Goal: Task Accomplishment & Management: Complete application form

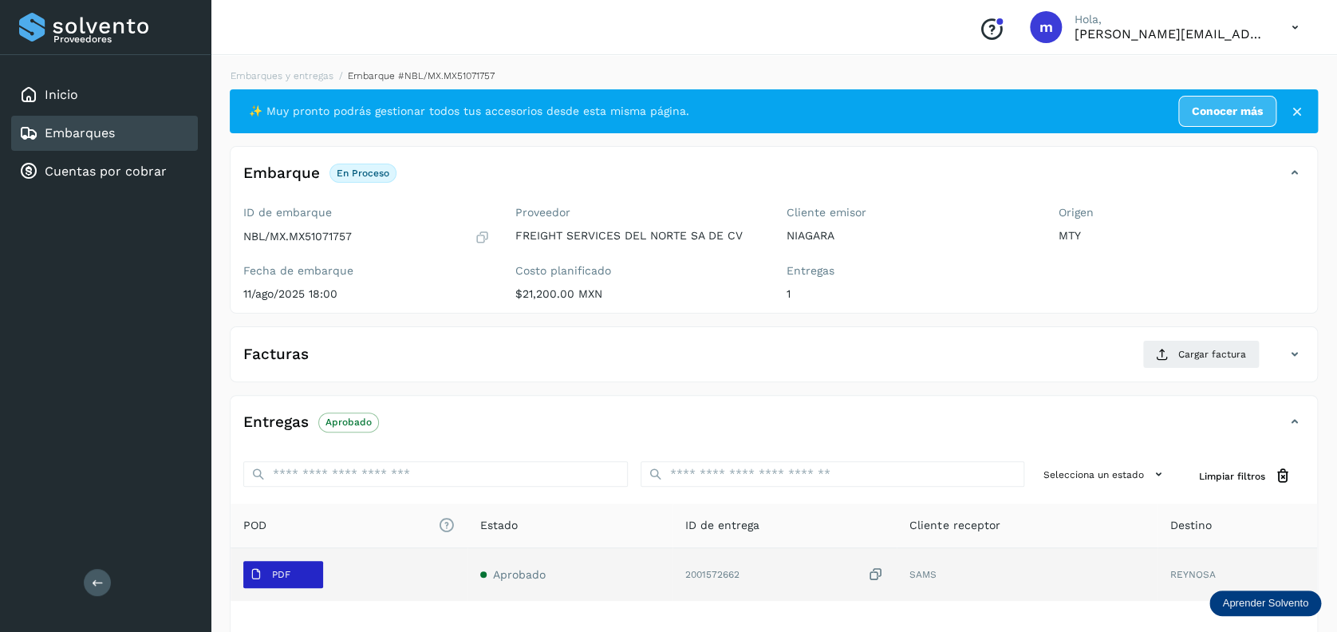
click at [313, 577] on button "PDF" at bounding box center [283, 574] width 80 height 27
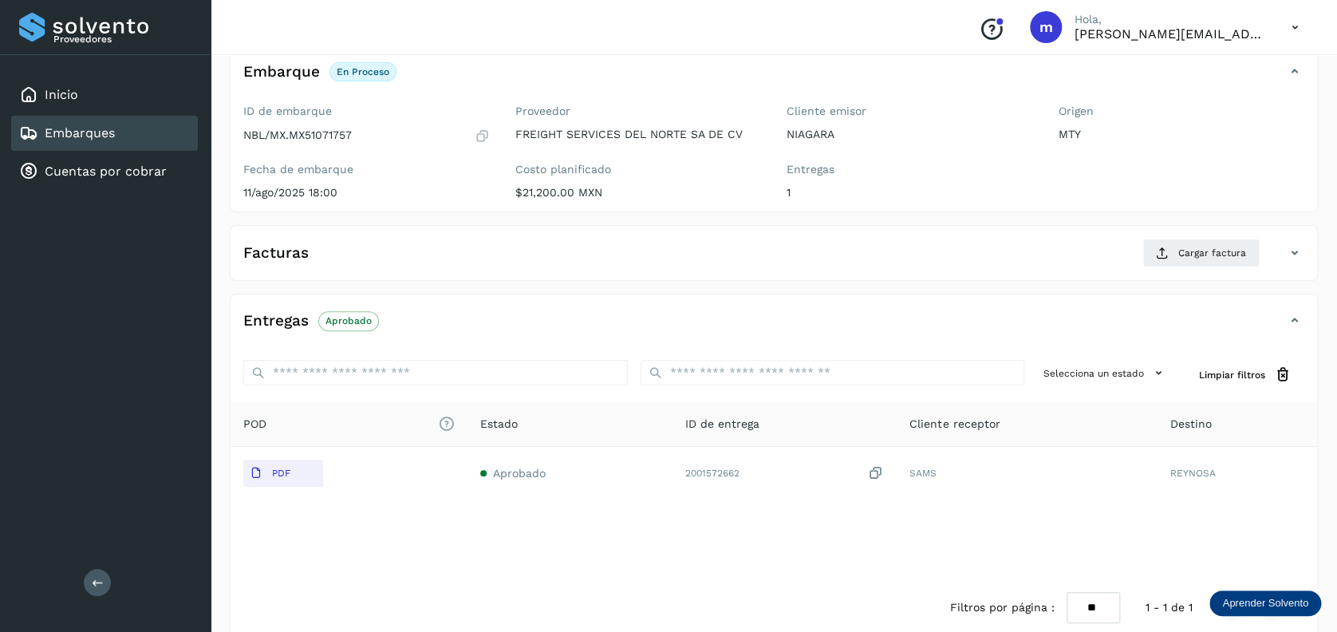
scroll to position [124, 0]
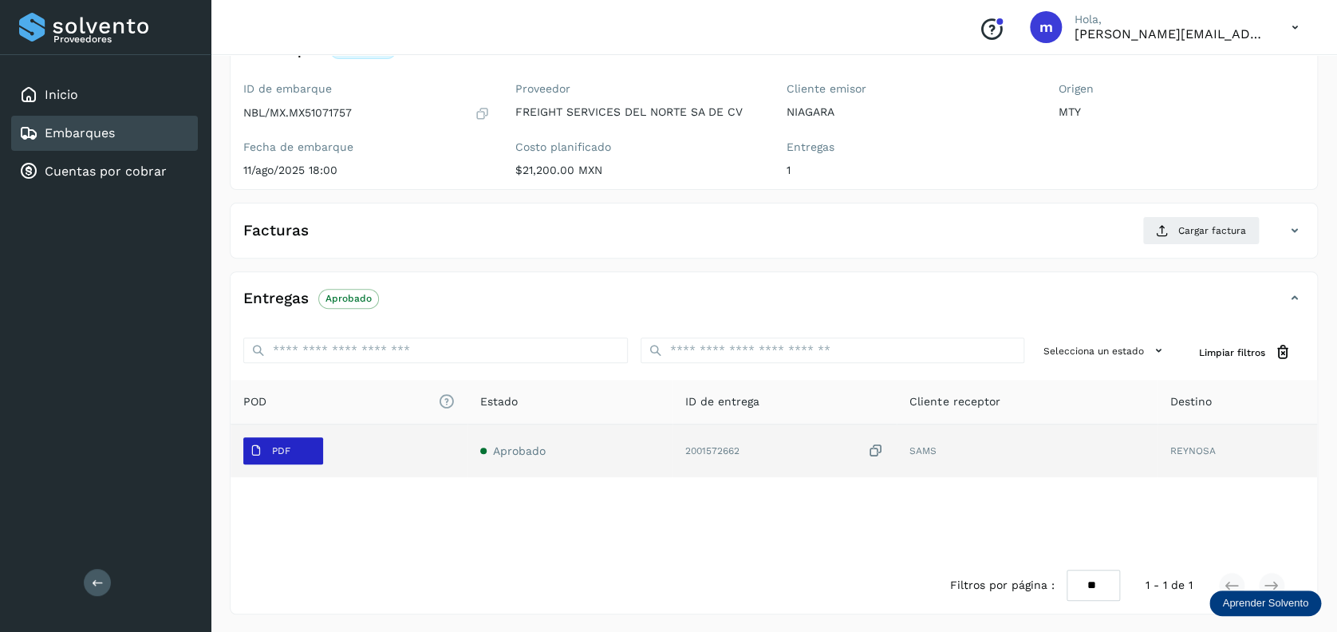
click at [278, 459] on span "PDF" at bounding box center [269, 451] width 53 height 26
click at [288, 451] on p "PDF" at bounding box center [281, 450] width 18 height 11
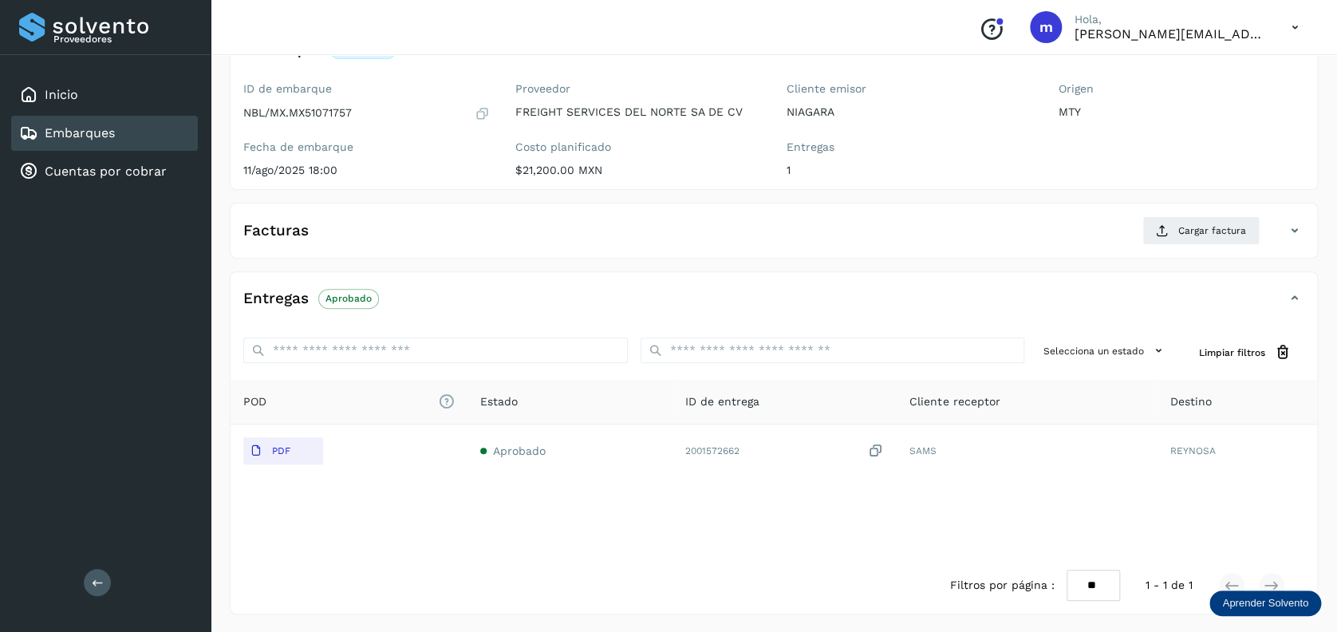
click at [609, 564] on div "Filtros por página : ** ** ** 1 - 1 de 1" at bounding box center [773, 585] width 1086 height 57
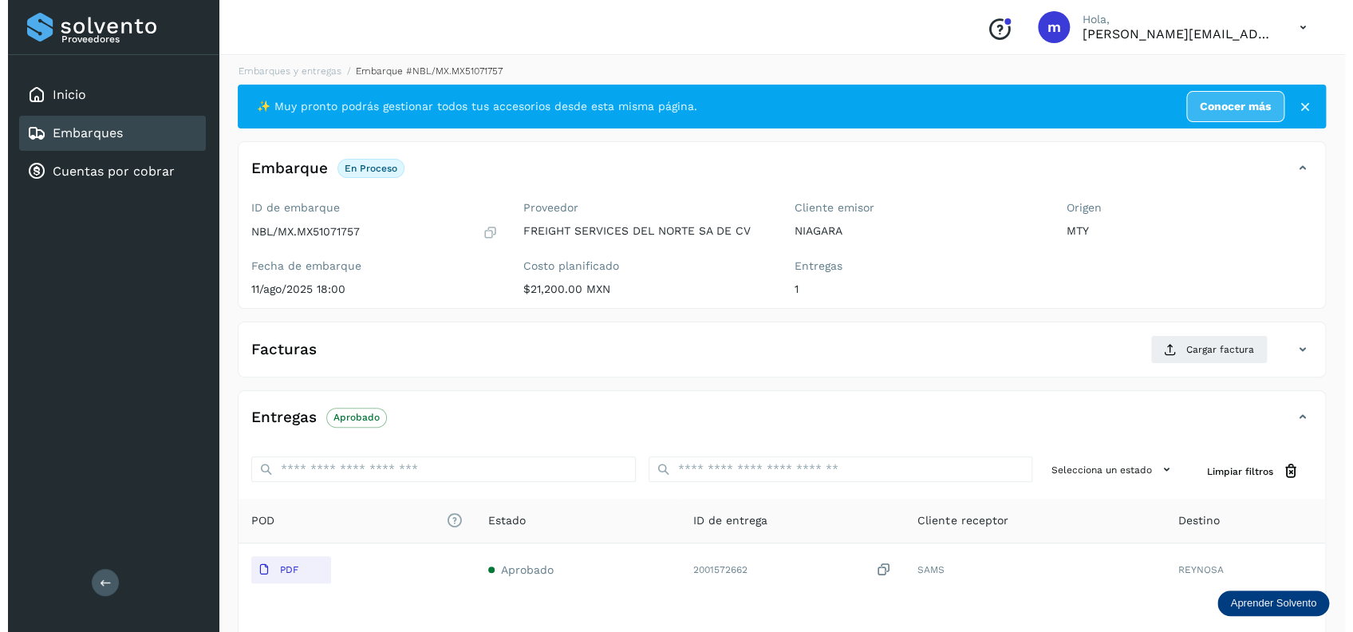
scroll to position [0, 0]
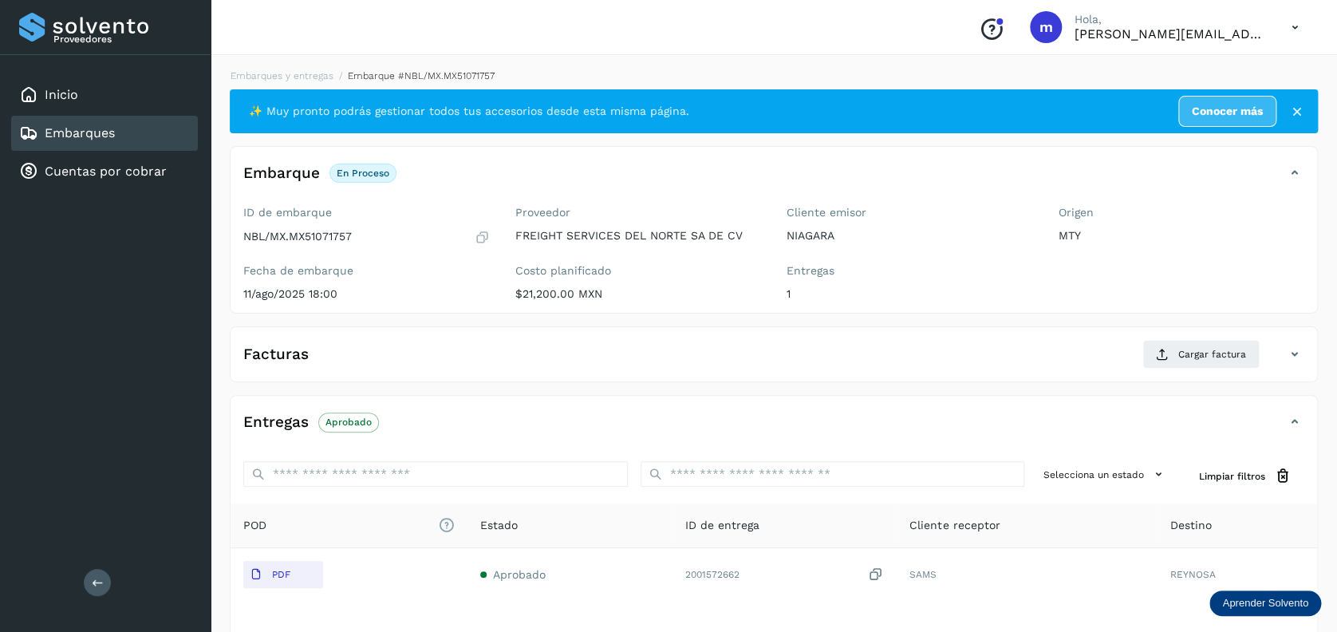
click at [1301, 116] on icon at bounding box center [1297, 112] width 16 height 16
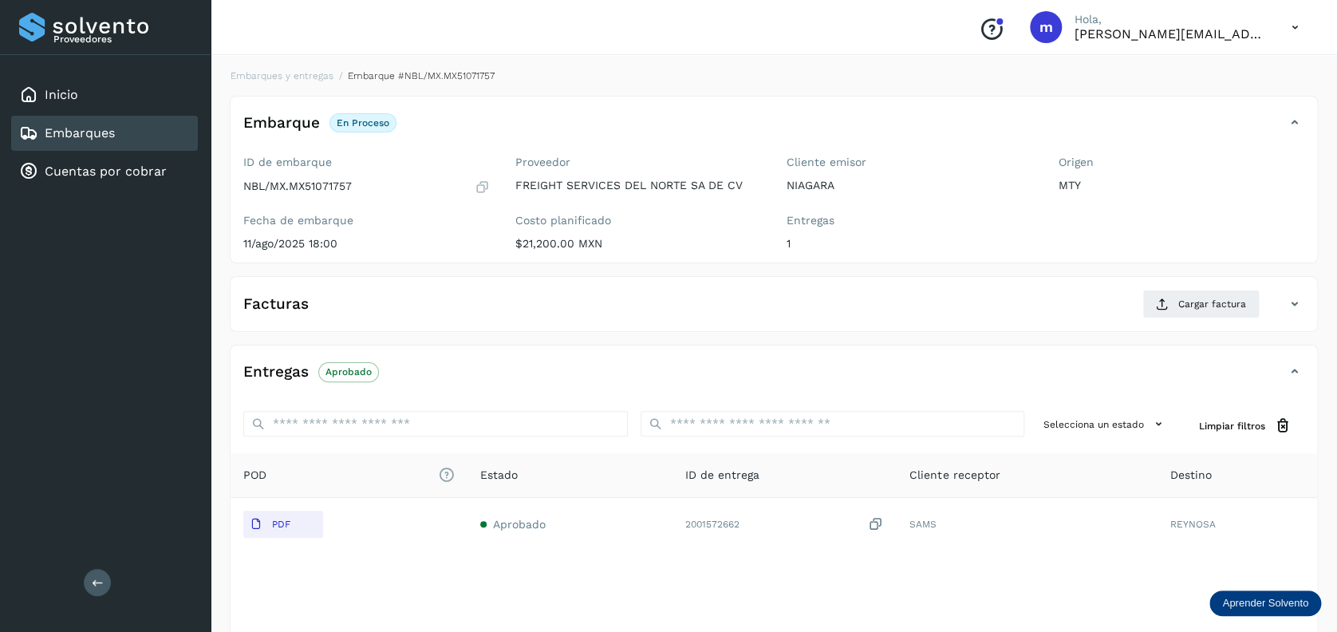
click at [510, 479] on span "Estado" at bounding box center [498, 475] width 37 height 17
drag, startPoint x: 314, startPoint y: 524, endPoint x: 519, endPoint y: 600, distance: 218.5
click at [519, 600] on div "POD El tamaño máximo de archivo es de 20 Mb. Estado ID de entrega Cliente recep…" at bounding box center [773, 541] width 1086 height 177
click at [1207, 302] on span "Cargar factura" at bounding box center [1212, 304] width 68 height 14
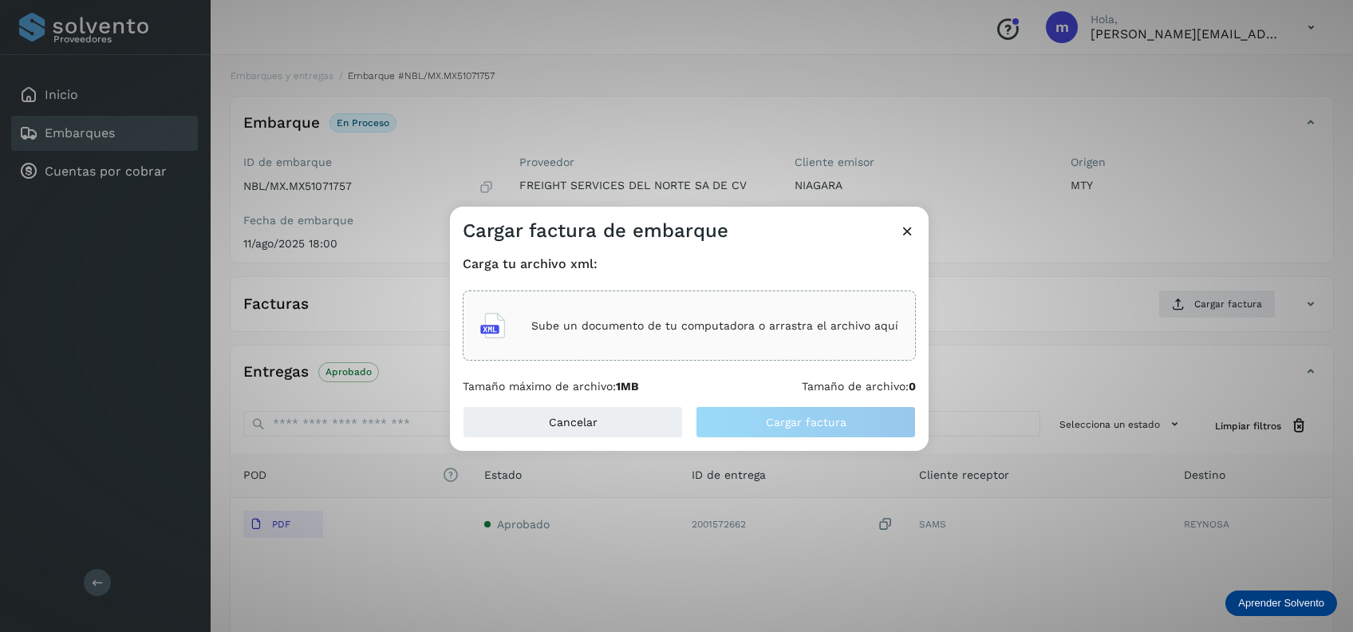
click at [778, 324] on p "Sube un documento de tu computadora o arrastra el archivo aquí" at bounding box center [714, 326] width 367 height 14
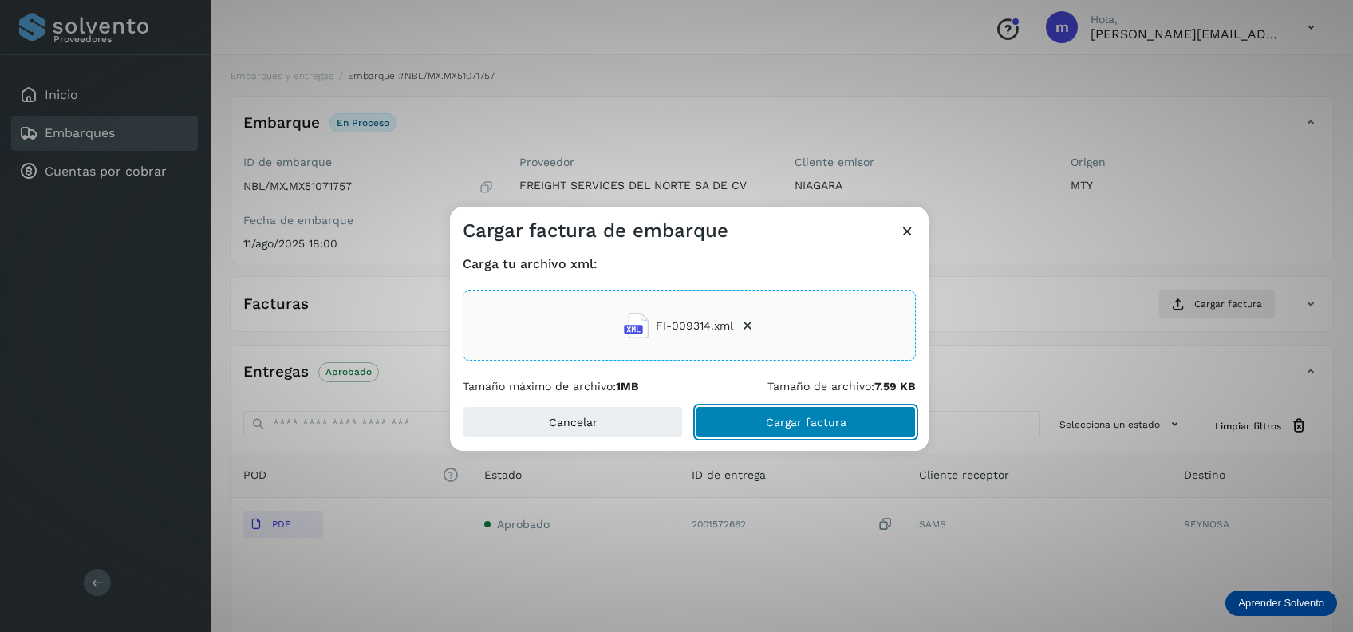
click at [813, 421] on span "Cargar factura" at bounding box center [806, 421] width 81 height 11
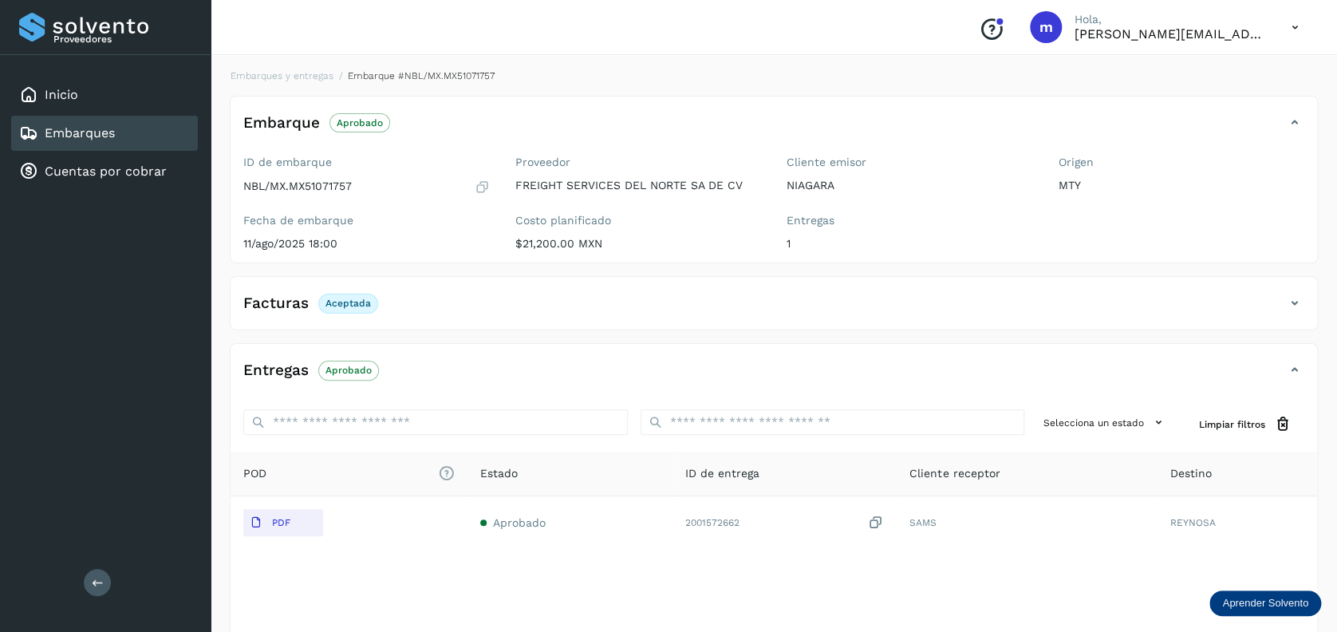
click at [144, 136] on div "Embarques" at bounding box center [104, 133] width 187 height 35
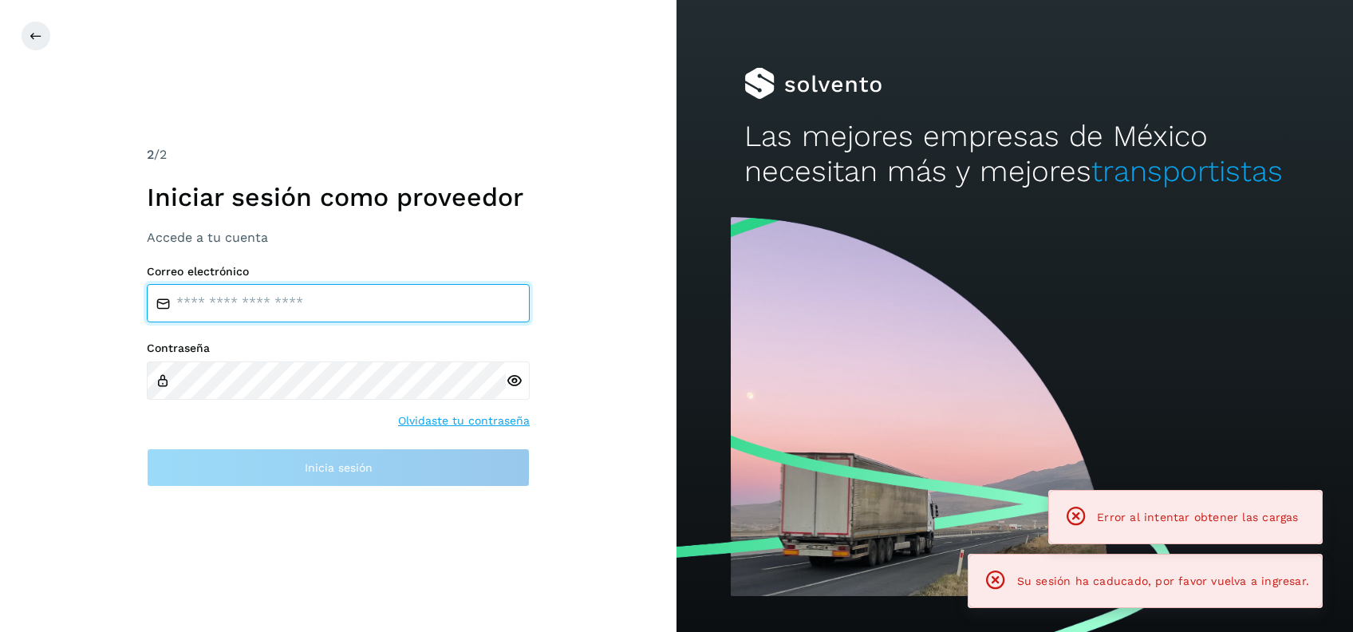
type input "**********"
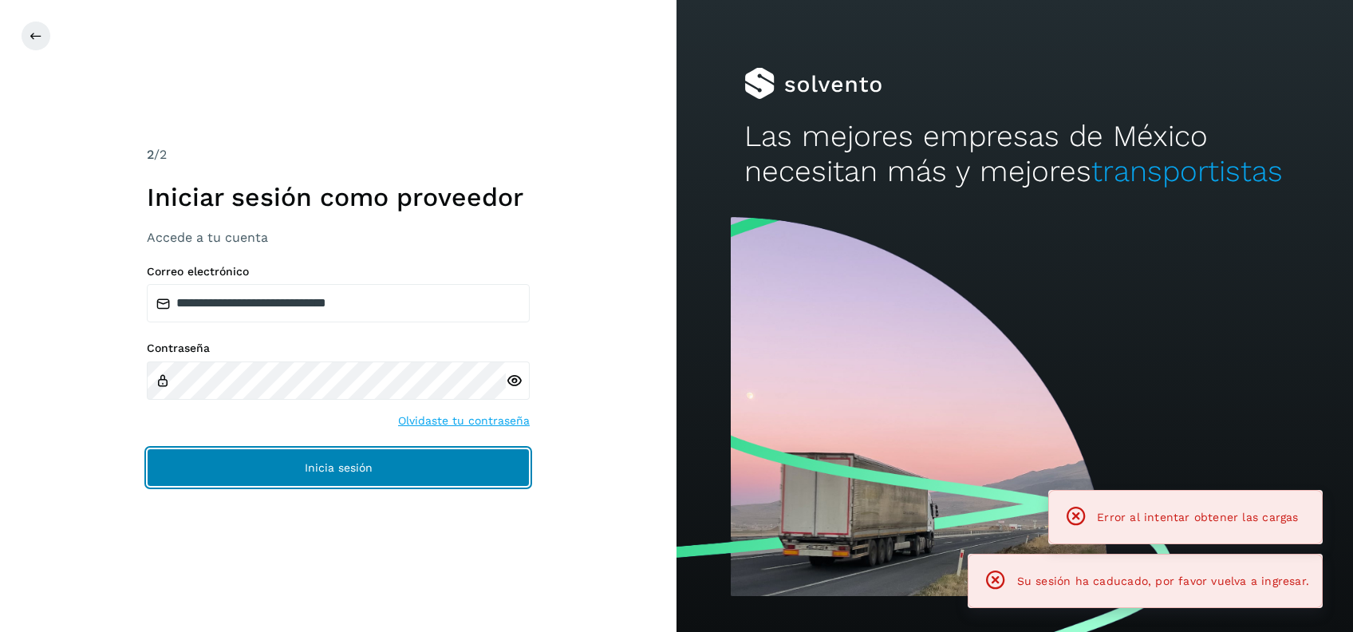
click at [270, 461] on button "Inicia sesión" at bounding box center [338, 467] width 383 height 38
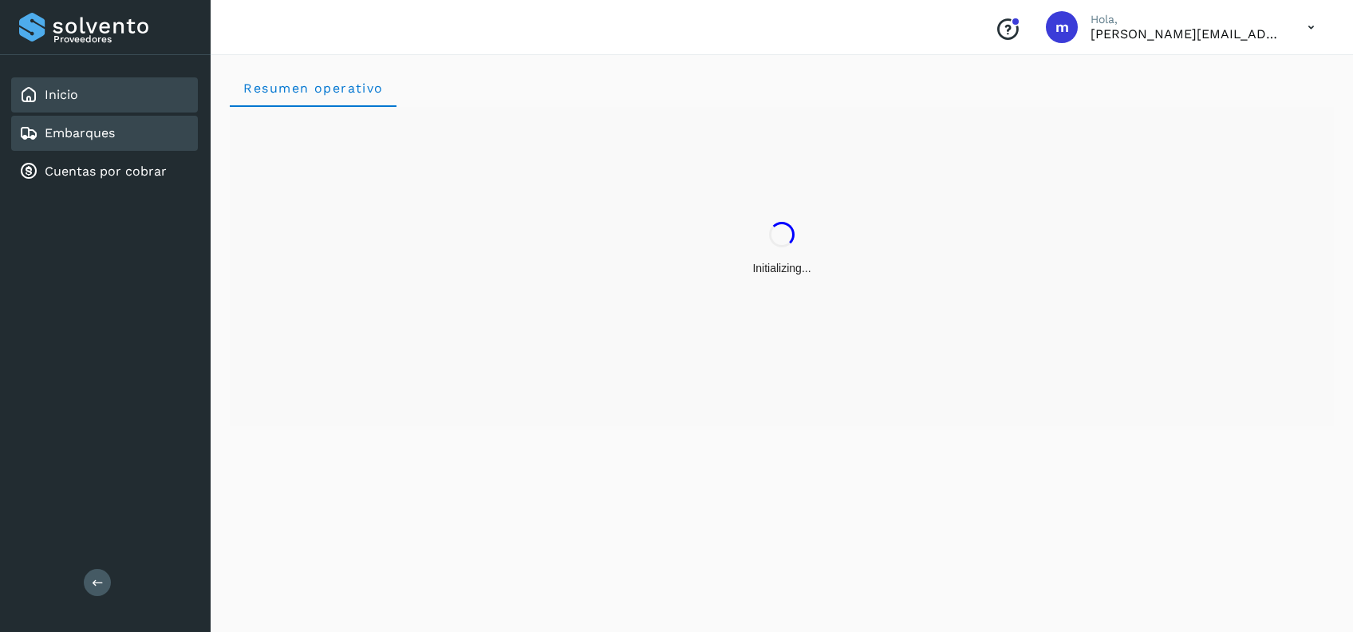
click at [116, 128] on div "Embarques" at bounding box center [104, 133] width 187 height 35
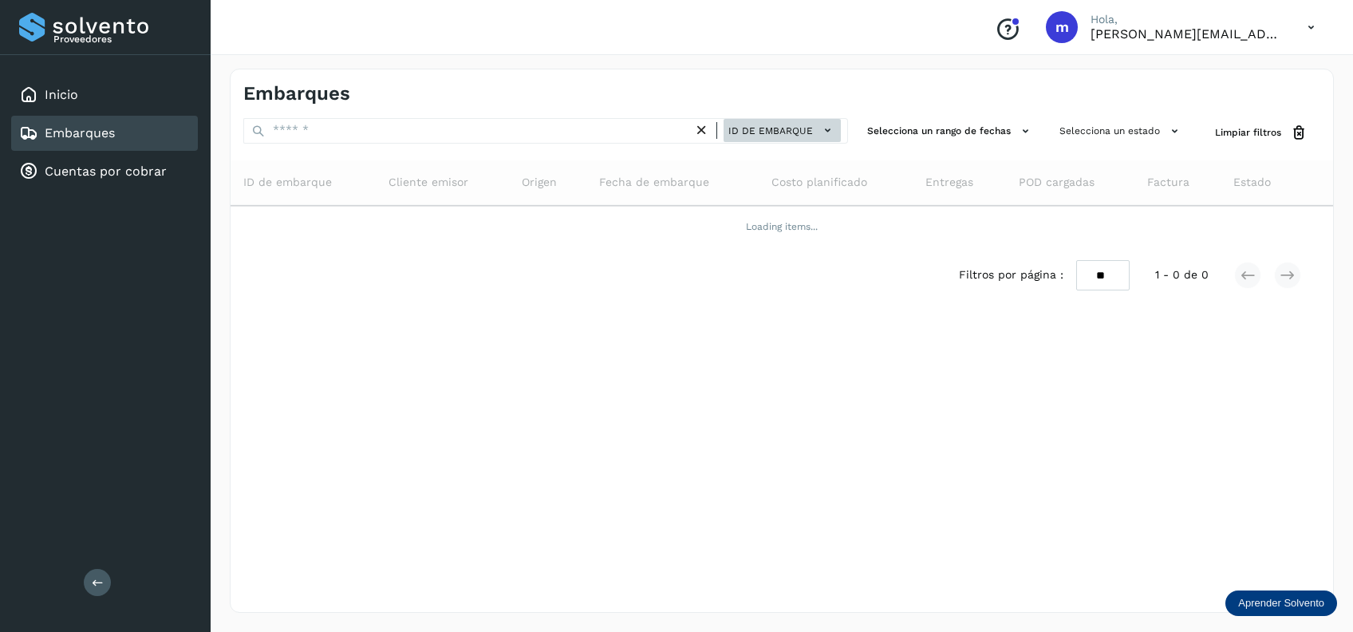
click at [784, 125] on span "ID de embarque" at bounding box center [770, 131] width 85 height 14
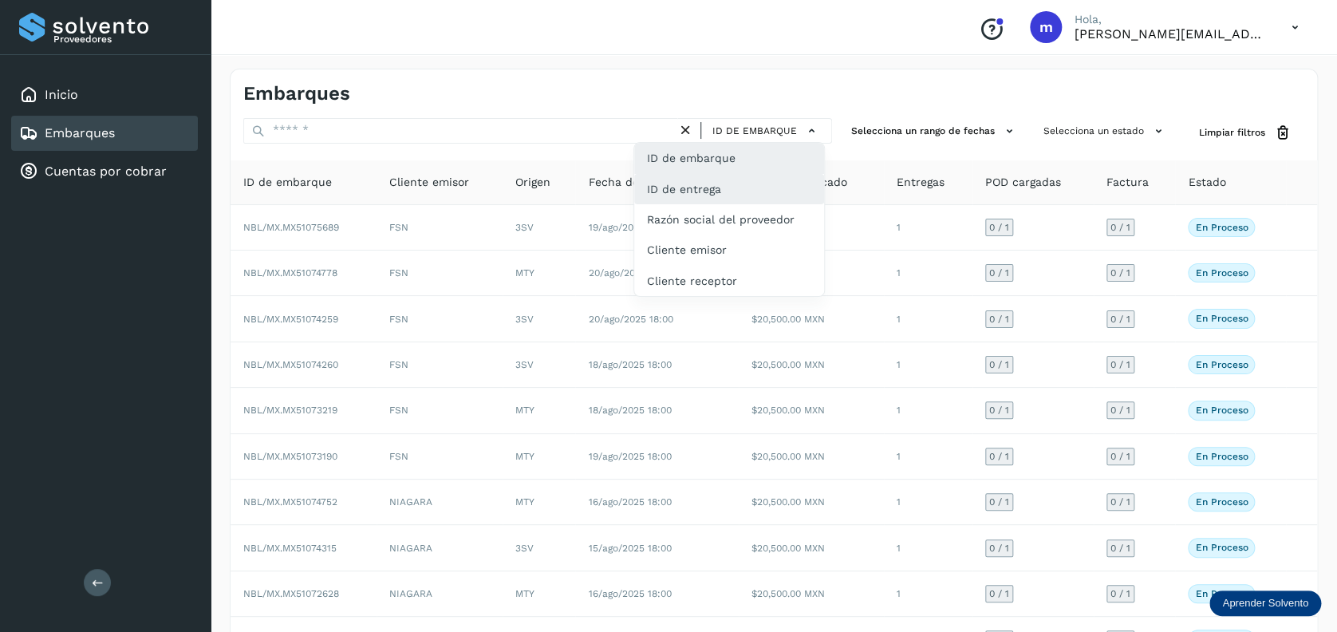
click at [765, 234] on div "ID de entrega" at bounding box center [729, 249] width 190 height 30
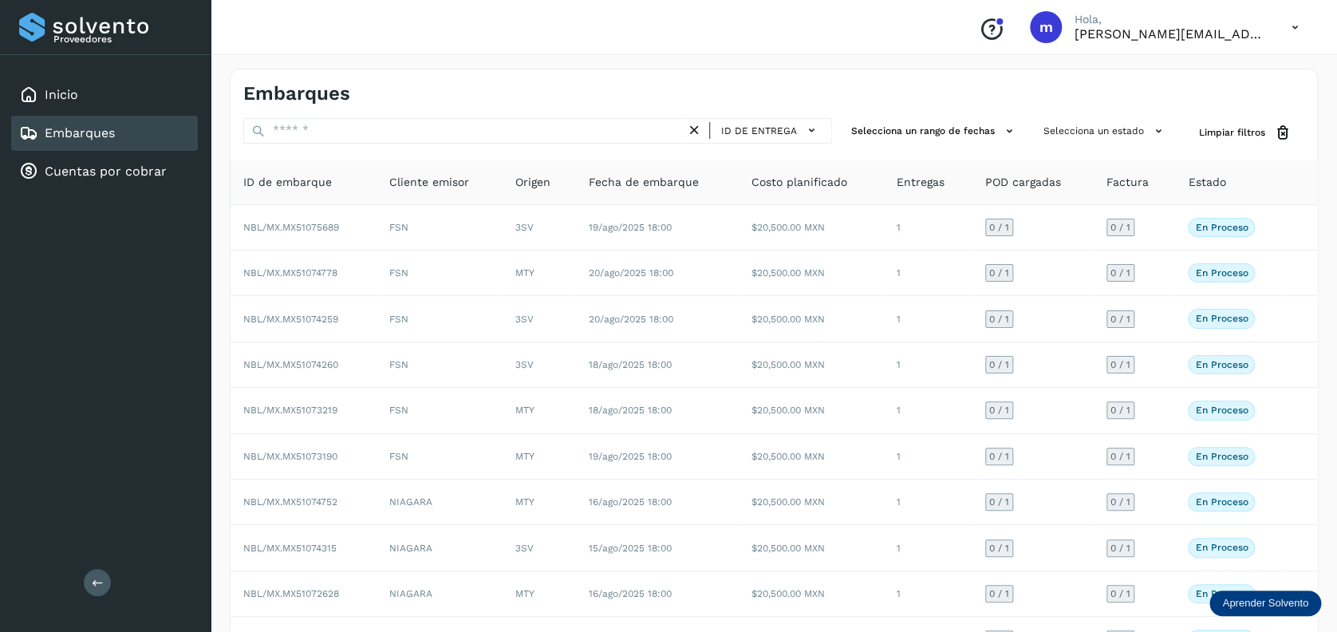
click at [695, 128] on icon at bounding box center [694, 130] width 17 height 17
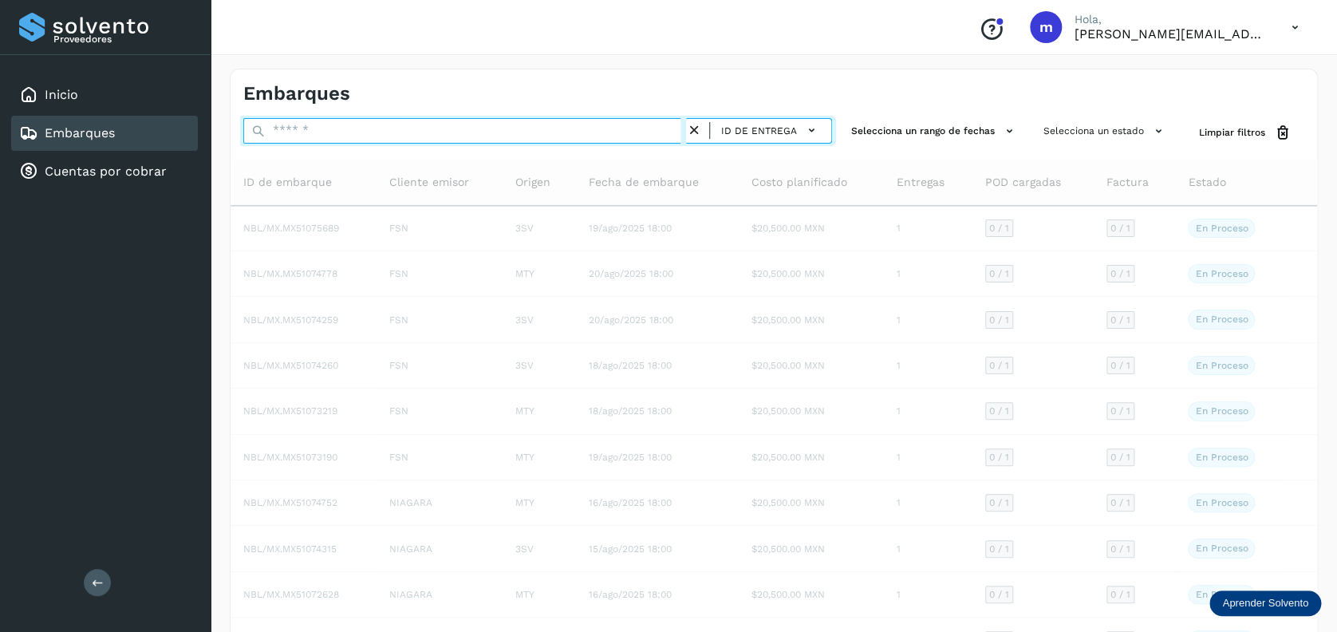
click at [654, 130] on input "text" at bounding box center [464, 131] width 443 height 26
paste input "**********"
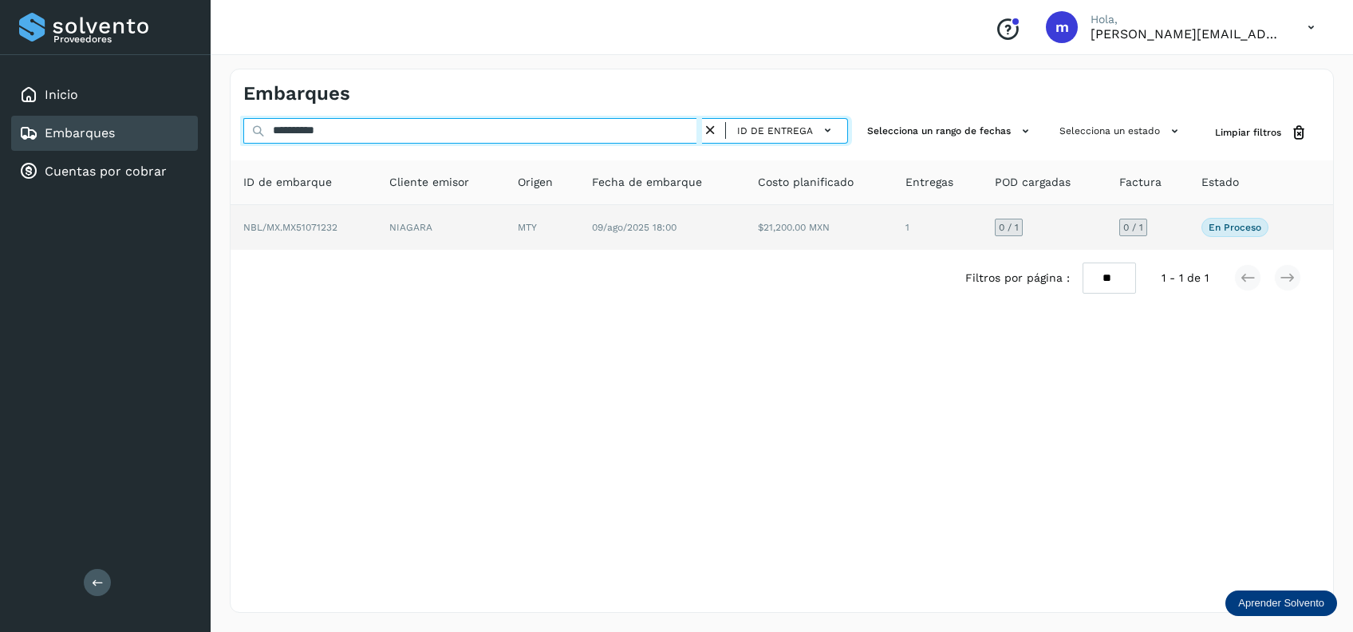
type input "**********"
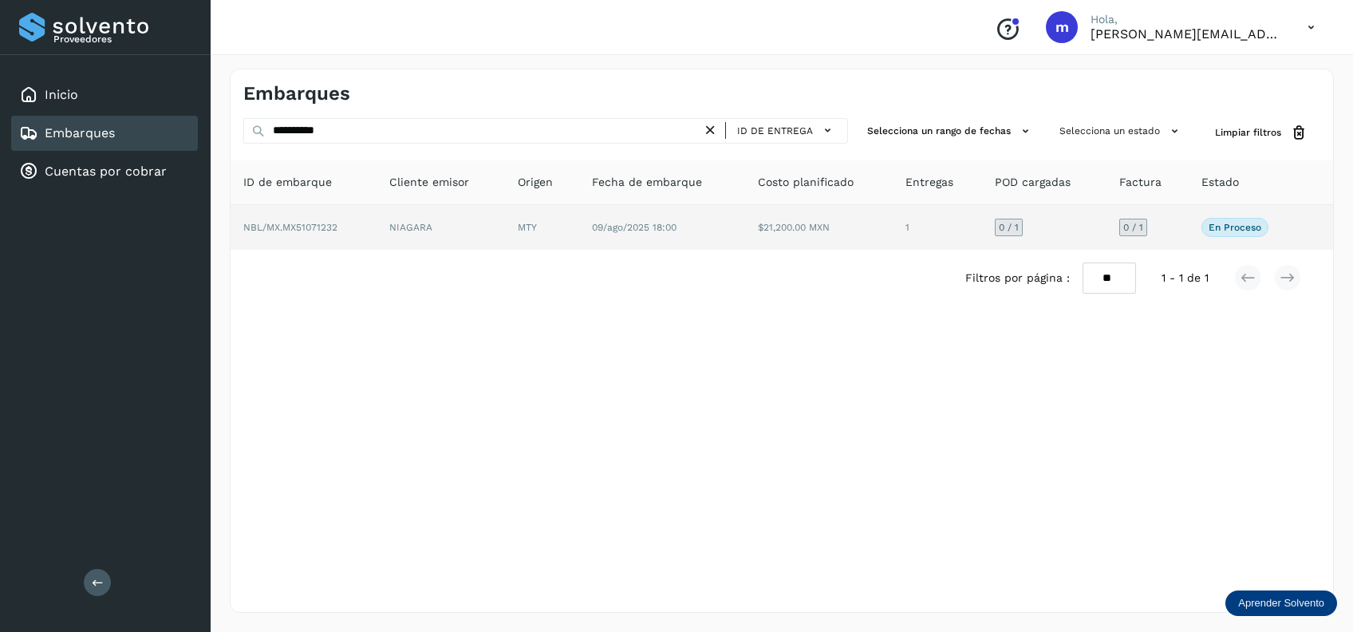
click at [892, 236] on td "$21,200.00 MXN" at bounding box center [936, 227] width 89 height 45
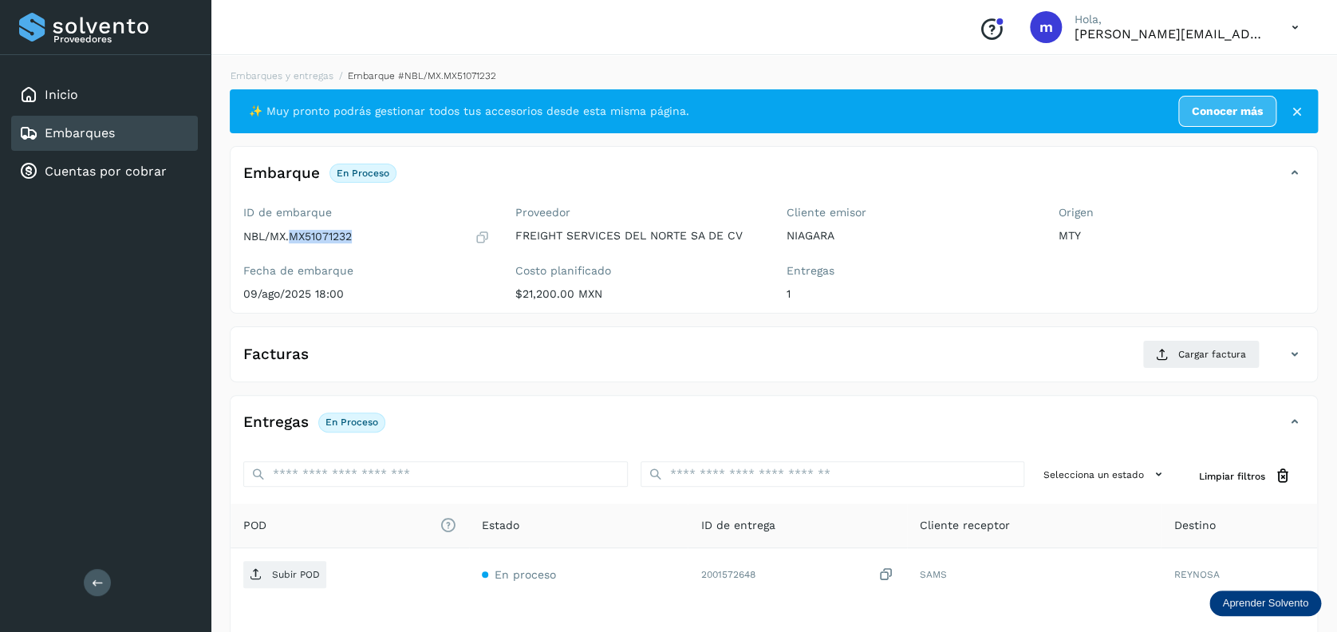
drag, startPoint x: 289, startPoint y: 234, endPoint x: 356, endPoint y: 227, distance: 67.3
click at [356, 227] on div "ID de embarque NBL/MX.MX51071232" at bounding box center [366, 225] width 246 height 39
copy p "MX51071232"
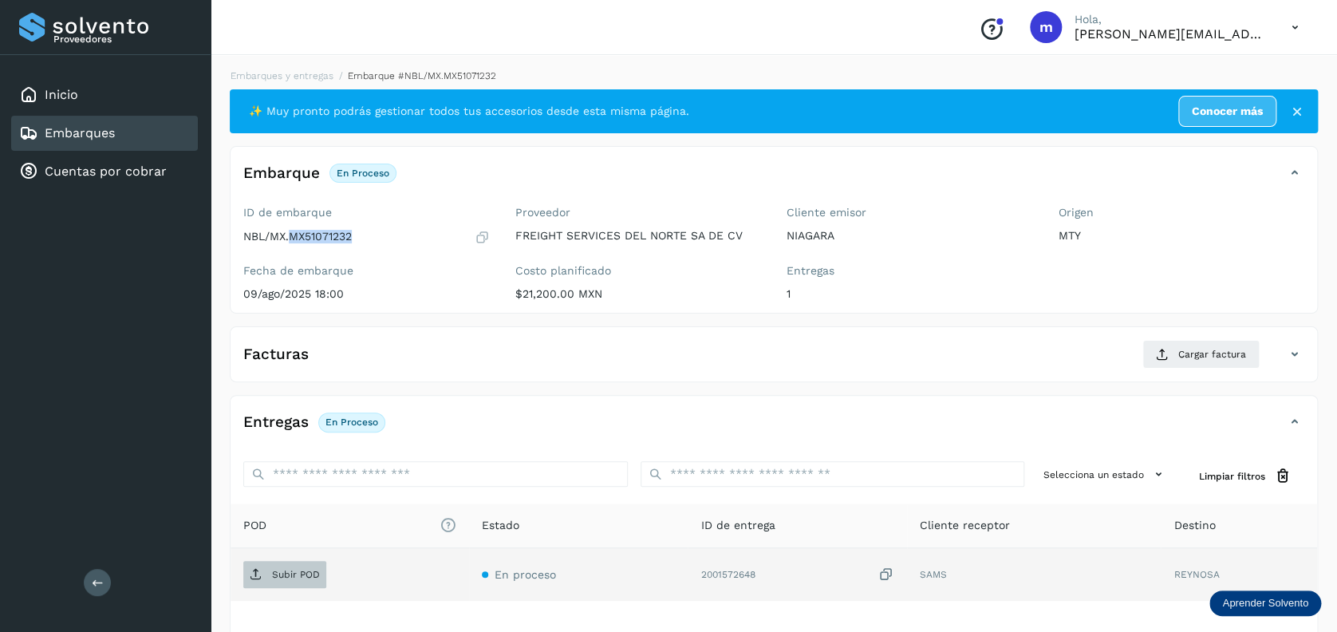
click at [293, 569] on p "Subir POD" at bounding box center [296, 574] width 48 height 11
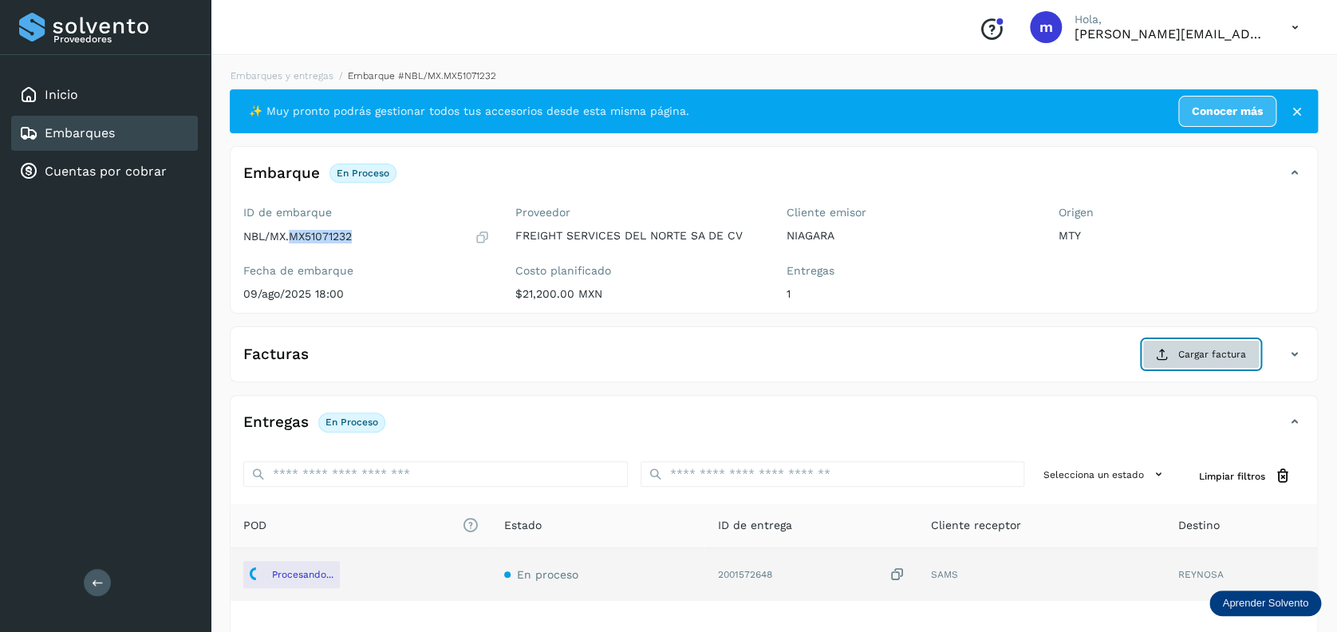
click at [1218, 354] on span "Cargar factura" at bounding box center [1212, 354] width 68 height 14
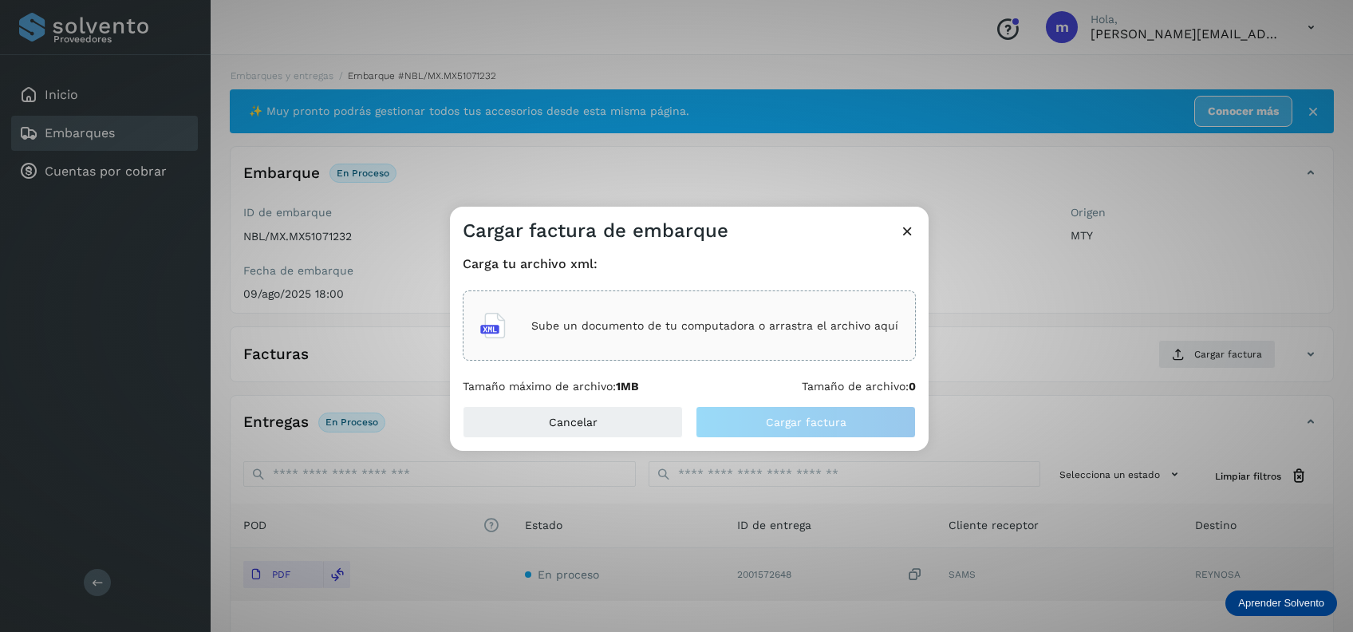
click at [652, 315] on div "Sube un documento de tu computadora o arrastra el archivo aquí" at bounding box center [689, 325] width 418 height 43
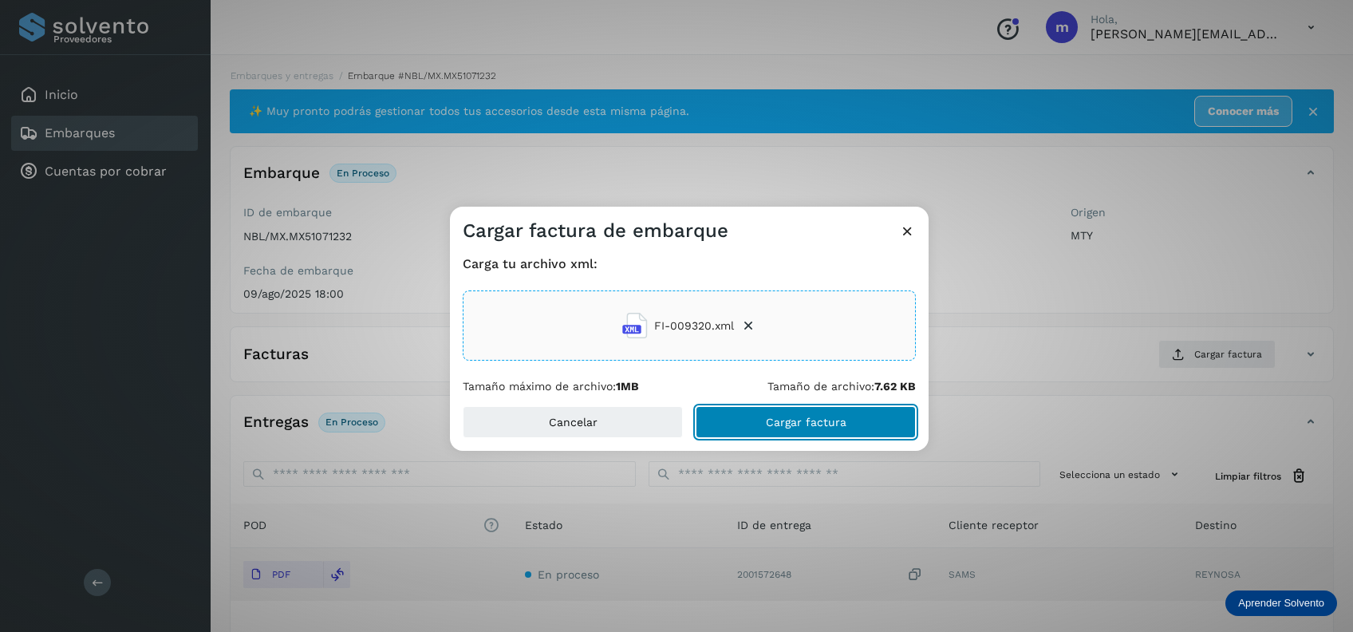
click at [825, 423] on span "Cargar factura" at bounding box center [806, 421] width 81 height 11
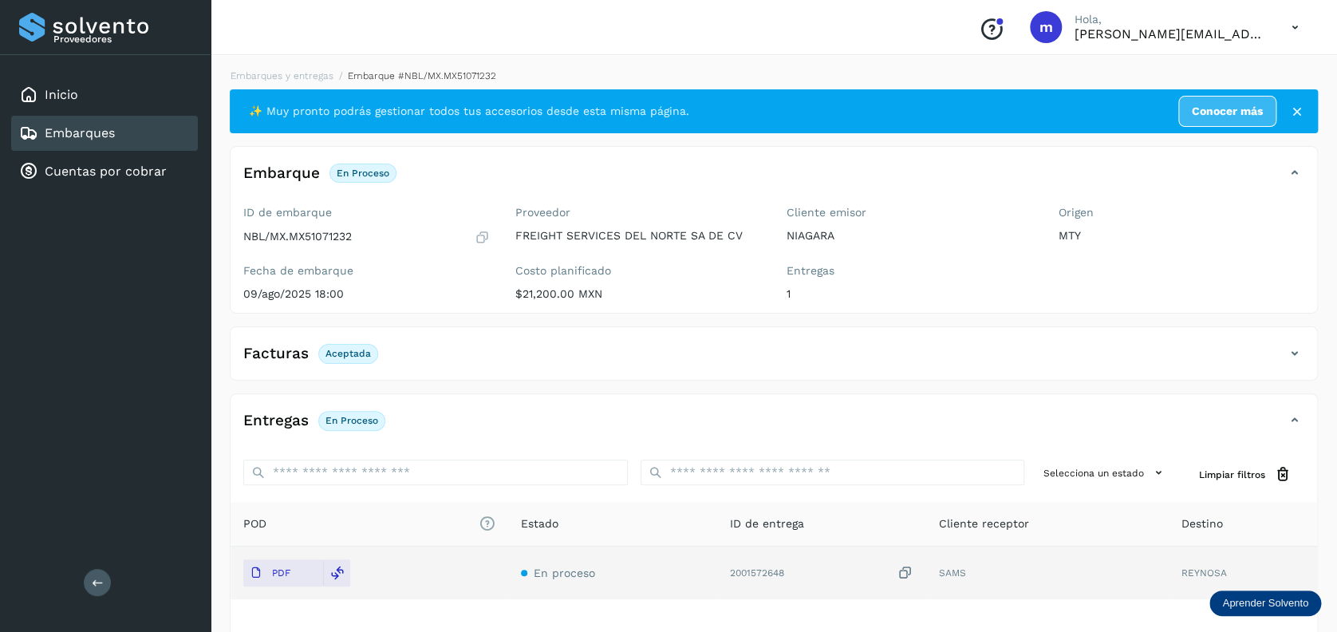
click at [1298, 25] on icon at bounding box center [1294, 27] width 33 height 33
click at [1225, 69] on div "Cerrar sesión" at bounding box center [1216, 72] width 190 height 30
